Goal: Transaction & Acquisition: Purchase product/service

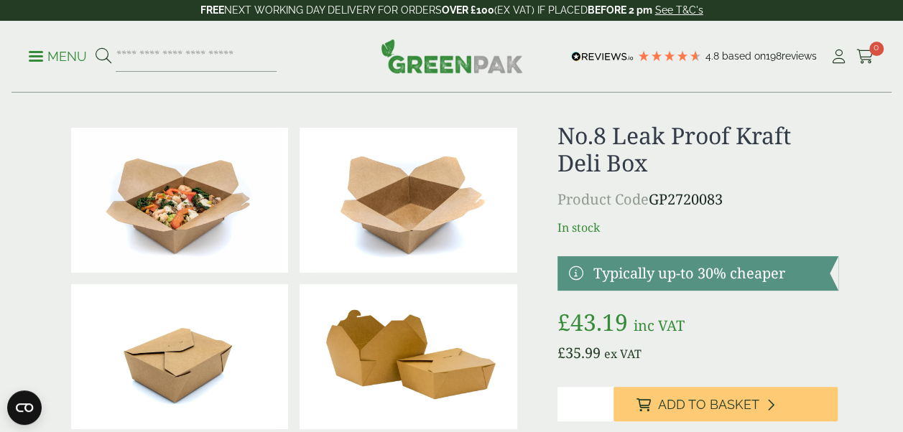
scroll to position [14, 0]
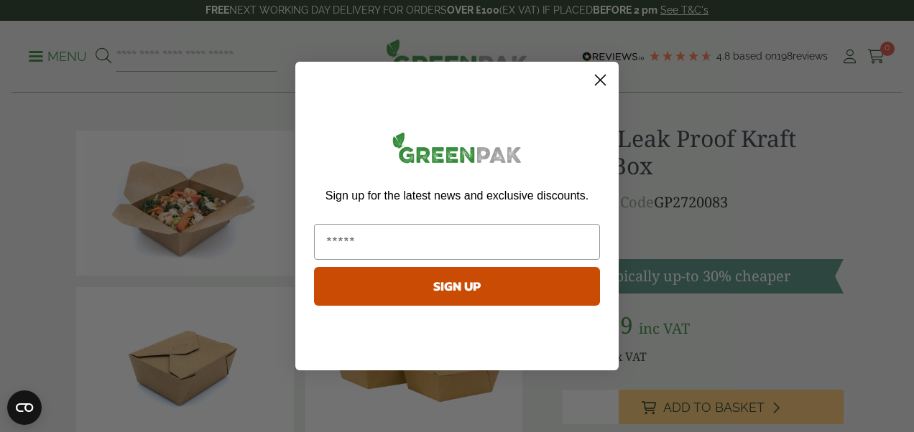
click at [597, 75] on circle "Close dialog" at bounding box center [600, 80] width 24 height 24
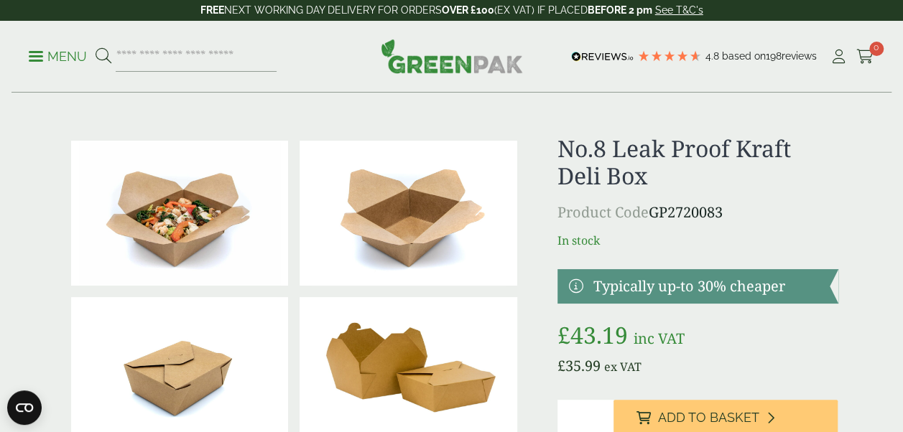
scroll to position [0, 0]
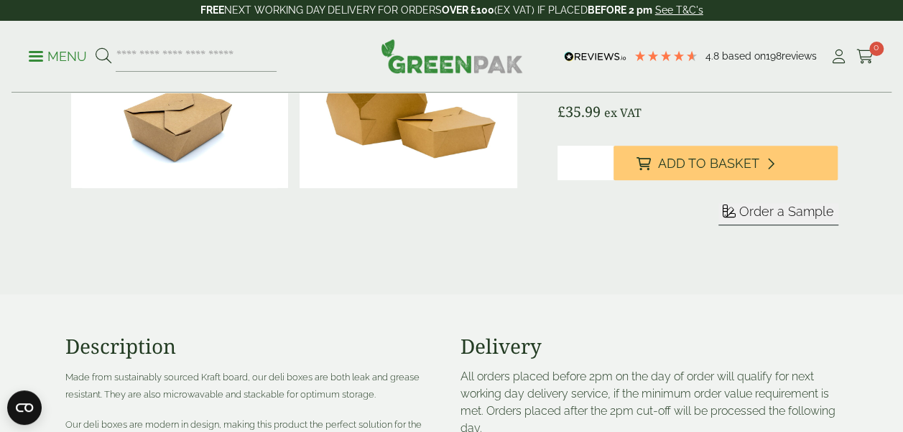
scroll to position [287, 0]
